Goal: Register for event/course

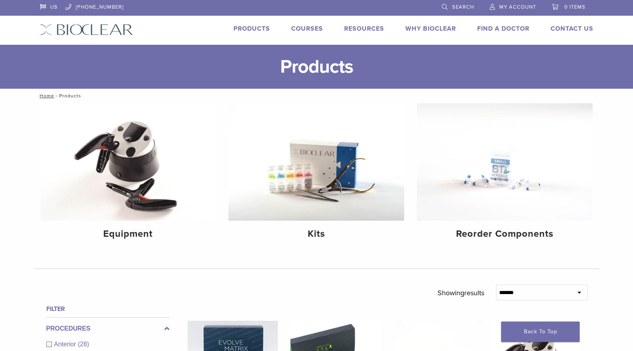
click at [300, 28] on link "Courses" at bounding box center [307, 29] width 32 height 8
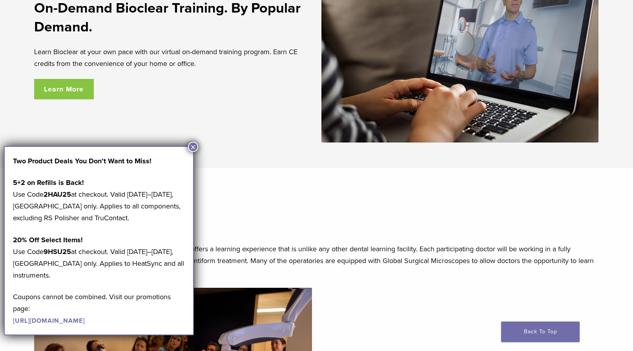
scroll to position [1259, 0]
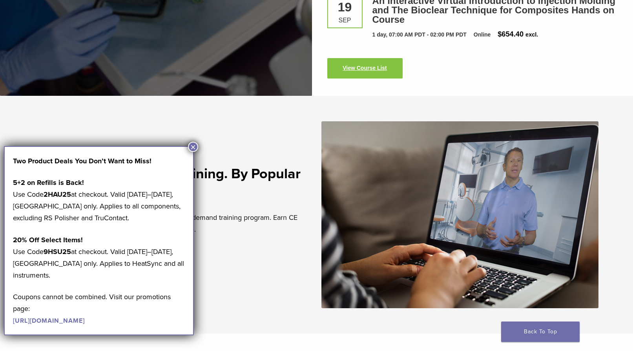
click at [362, 73] on link "View Course List" at bounding box center [364, 68] width 75 height 20
click at [194, 149] on button "×" at bounding box center [193, 147] width 10 height 10
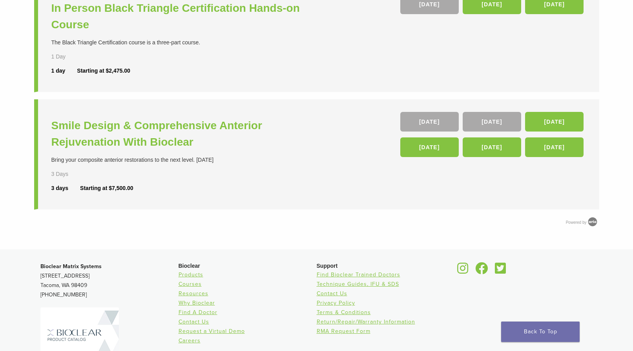
scroll to position [276, 0]
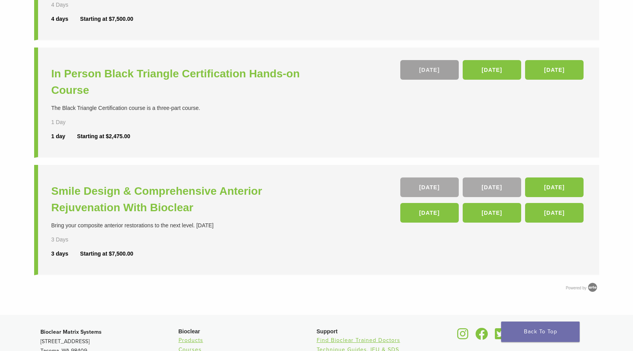
click at [423, 73] on link "26 Sep" at bounding box center [429, 70] width 58 height 20
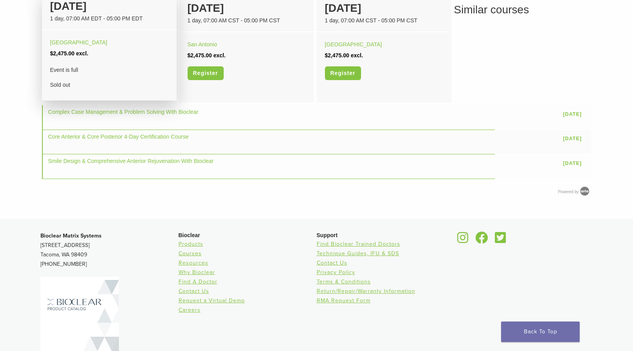
scroll to position [509, 0]
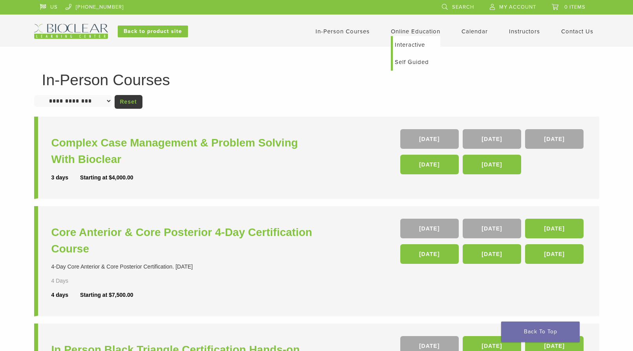
click at [399, 33] on link "Online Education" at bounding box center [415, 31] width 49 height 7
click at [411, 46] on link "Interactive" at bounding box center [416, 44] width 47 height 17
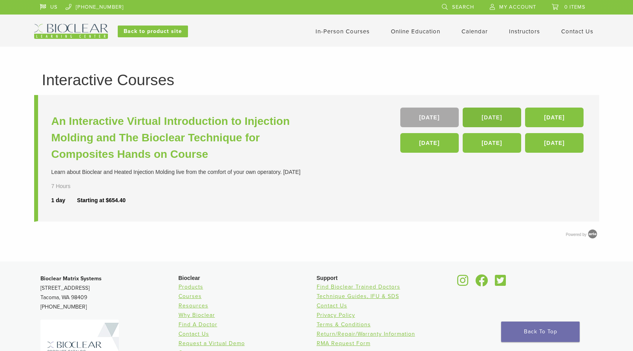
click at [472, 116] on link "[DATE]" at bounding box center [492, 118] width 58 height 20
